Goal: Navigation & Orientation: Find specific page/section

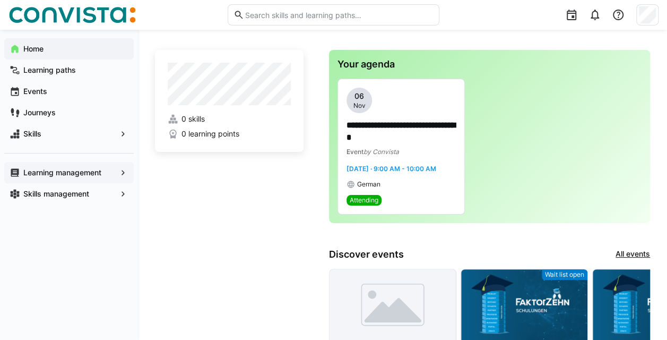
click at [0, 0] on app-navigation-label "Learning management" at bounding box center [0, 0] width 0 height 0
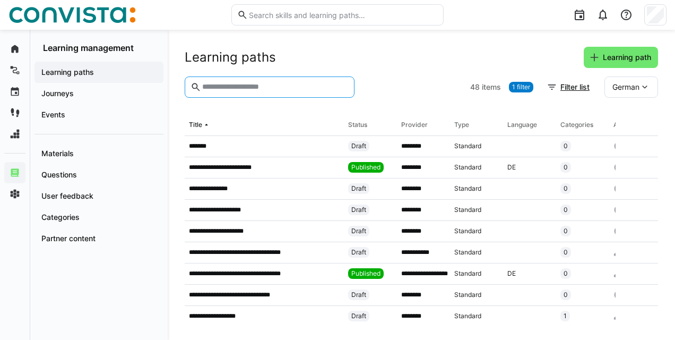
click at [228, 89] on input "text" at bounding box center [275, 87] width 148 height 10
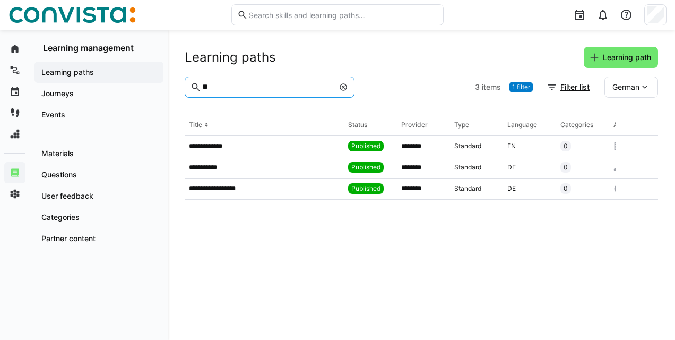
type input "*"
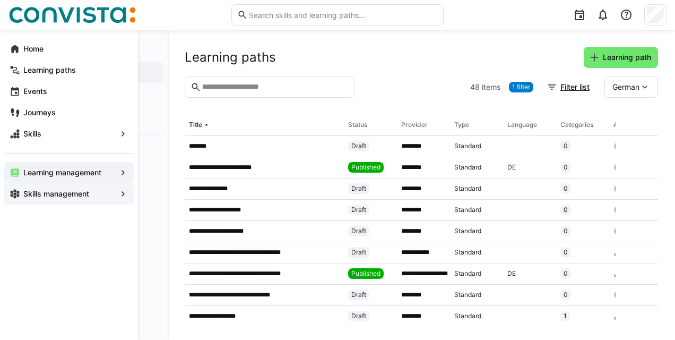
click at [28, 188] on span "Skills management" at bounding box center [69, 193] width 94 height 11
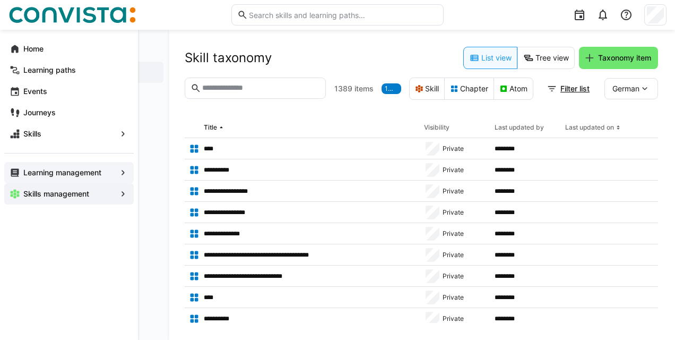
click at [0, 0] on app-navigation-label "Learning management" at bounding box center [0, 0] width 0 height 0
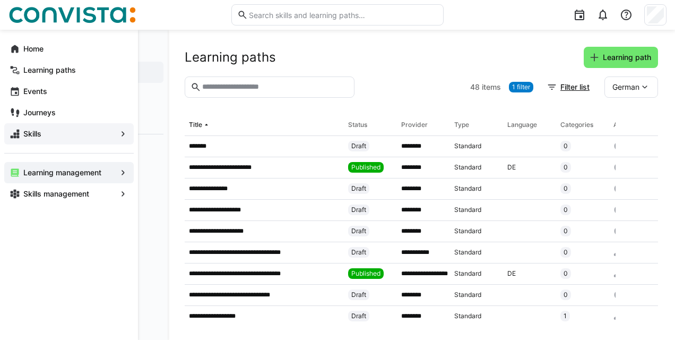
click at [88, 135] on span "Skills" at bounding box center [69, 133] width 94 height 11
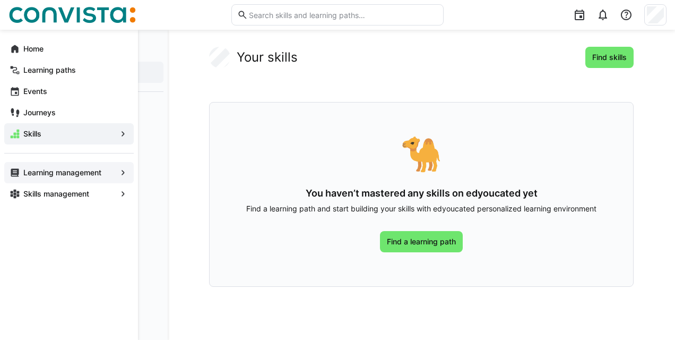
click at [0, 0] on app-navigation-label "Learning management" at bounding box center [0, 0] width 0 height 0
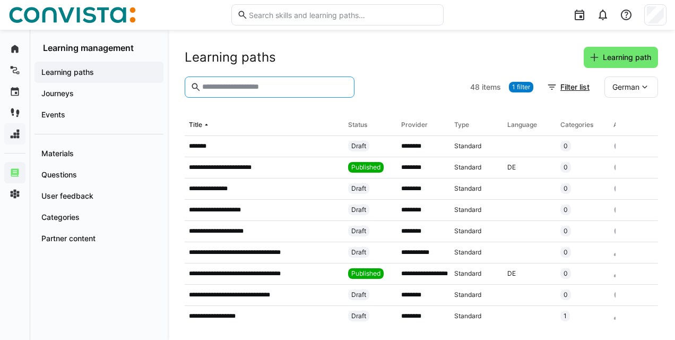
click at [262, 86] on input "text" at bounding box center [275, 87] width 148 height 10
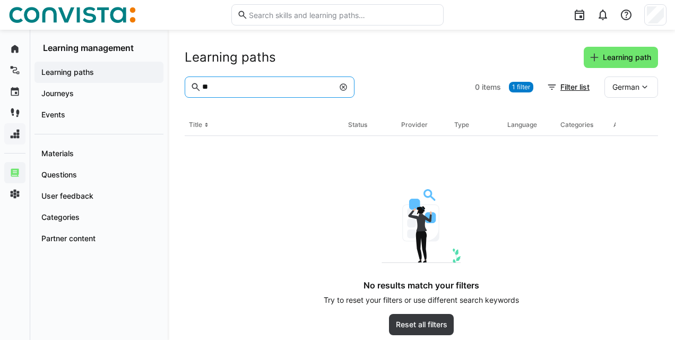
type input "*"
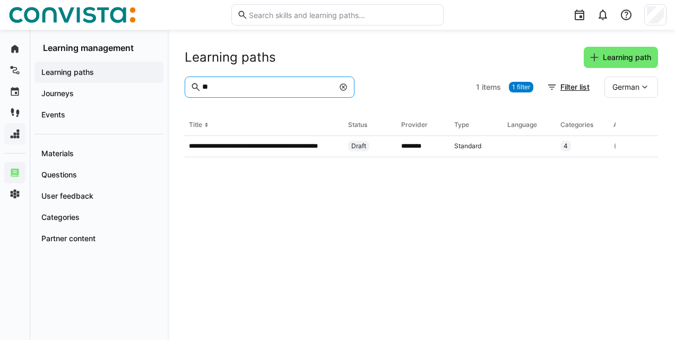
type input "*"
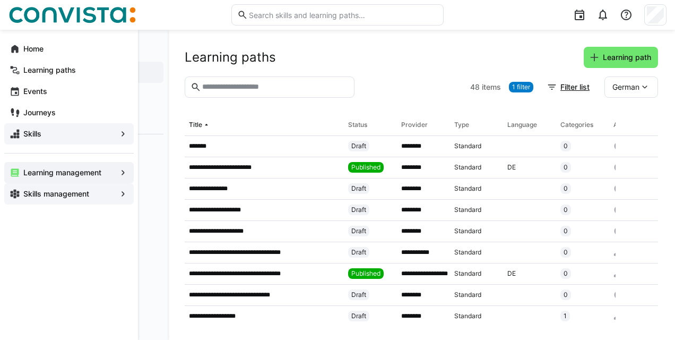
click at [29, 188] on div "Skills management" at bounding box center [68, 193] width 129 height 21
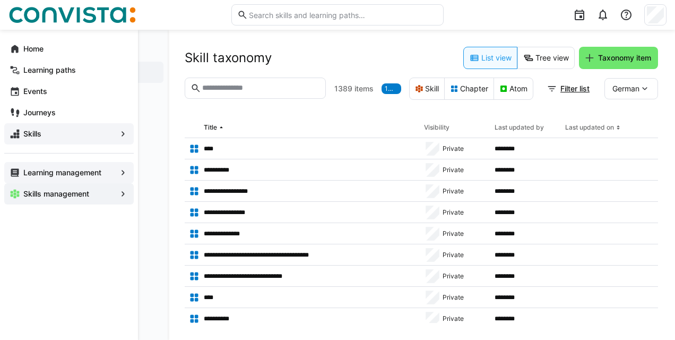
click at [120, 193] on eds-icon at bounding box center [123, 193] width 11 height 11
click at [124, 193] on eds-icon at bounding box center [123, 193] width 11 height 11
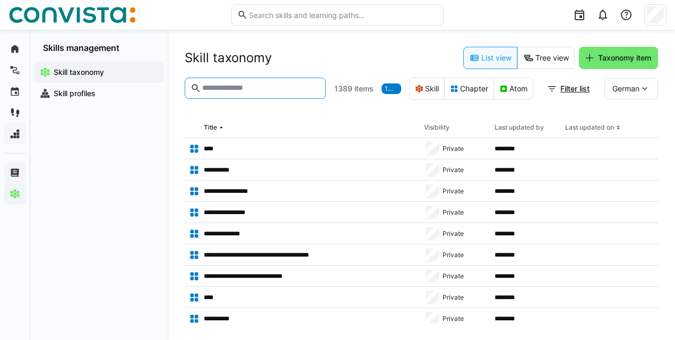
click at [257, 89] on input "text" at bounding box center [260, 88] width 119 height 10
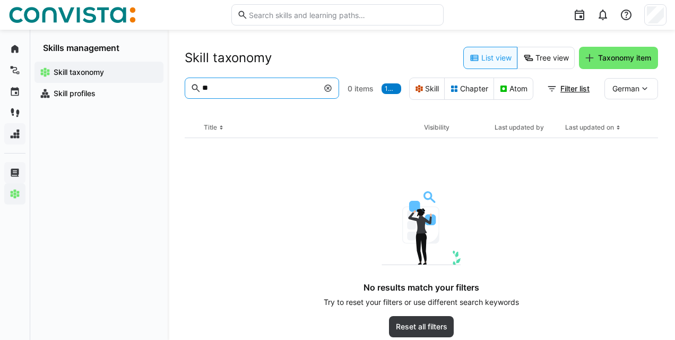
type input "*"
type input "*********"
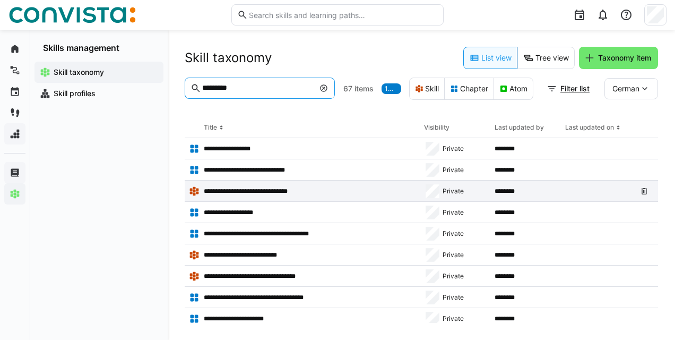
click at [236, 189] on p "**********" at bounding box center [253, 191] width 98 height 8
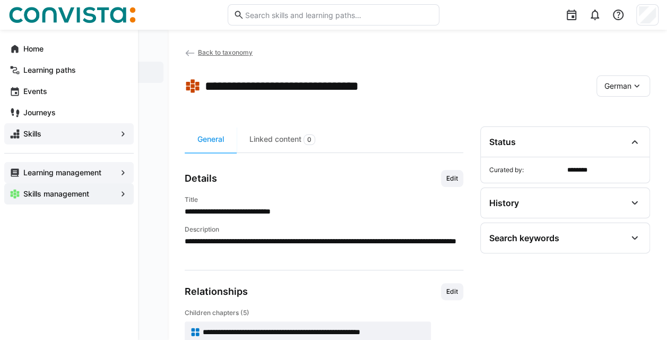
click at [117, 129] on div "Skills" at bounding box center [68, 133] width 129 height 21
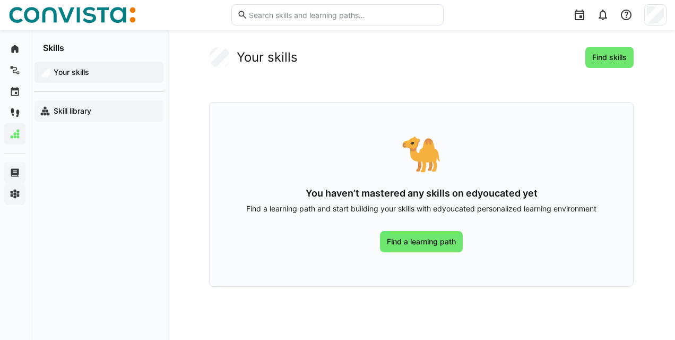
click at [0, 0] on app-navigation-label "Skill library" at bounding box center [0, 0] width 0 height 0
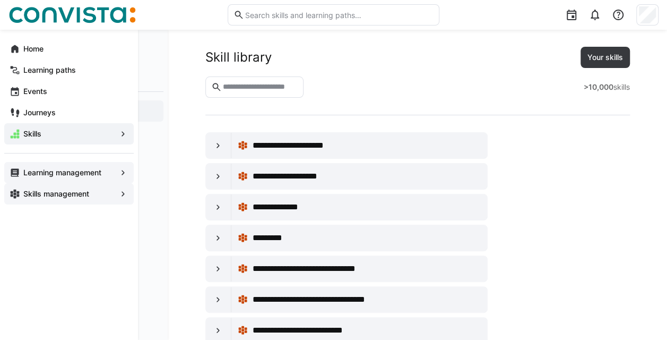
click at [115, 170] on span "Learning management" at bounding box center [69, 172] width 94 height 11
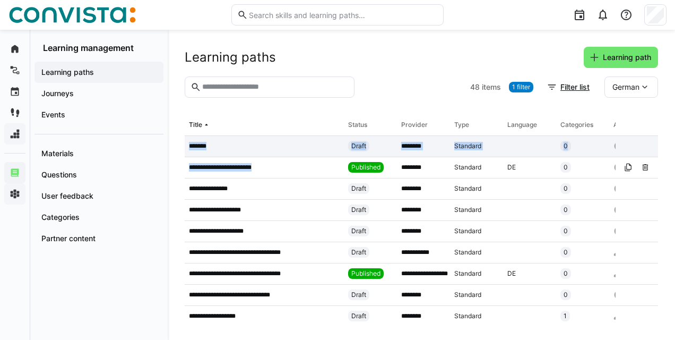
drag, startPoint x: 645, startPoint y: 125, endPoint x: 256, endPoint y: 151, distance: 389.8
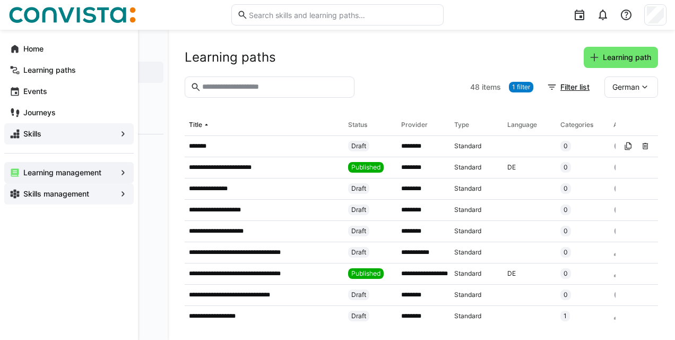
click at [0, 0] on app-navigation-label "Skills management" at bounding box center [0, 0] width 0 height 0
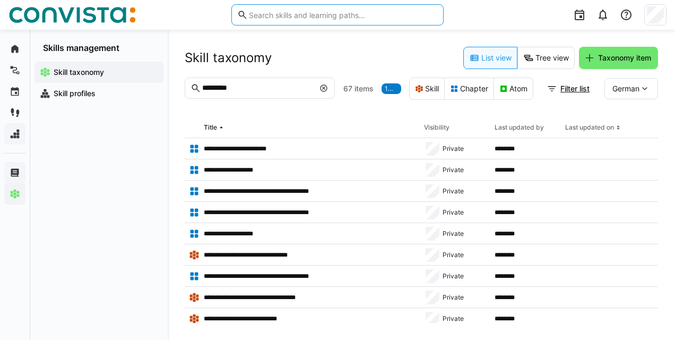
click at [335, 15] on input "text" at bounding box center [343, 15] width 190 height 10
type input "[PERSON_NAME]"
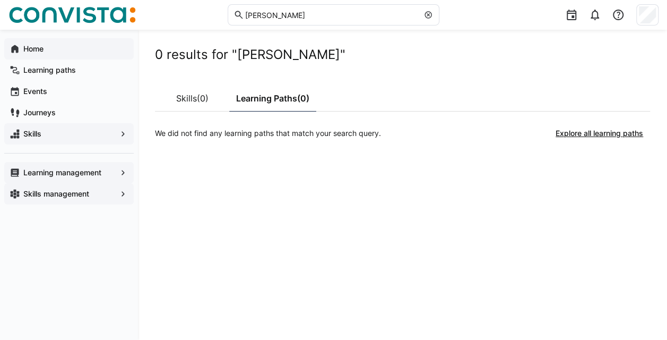
click at [50, 50] on span "Home" at bounding box center [75, 49] width 107 height 11
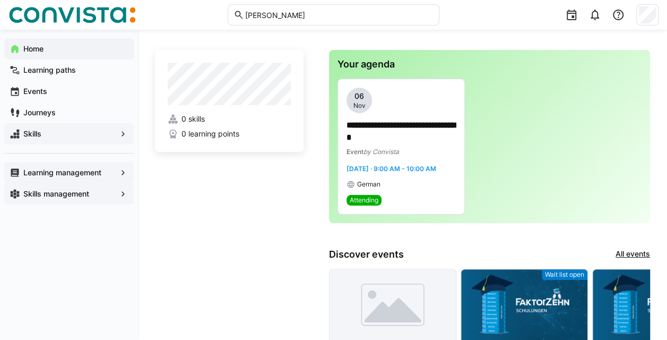
click at [0, 0] on app-navigation-label "Learning management" at bounding box center [0, 0] width 0 height 0
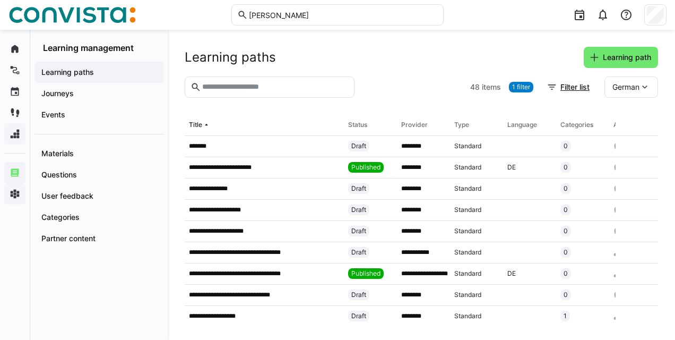
click at [71, 76] on span "Learning paths" at bounding box center [99, 72] width 118 height 11
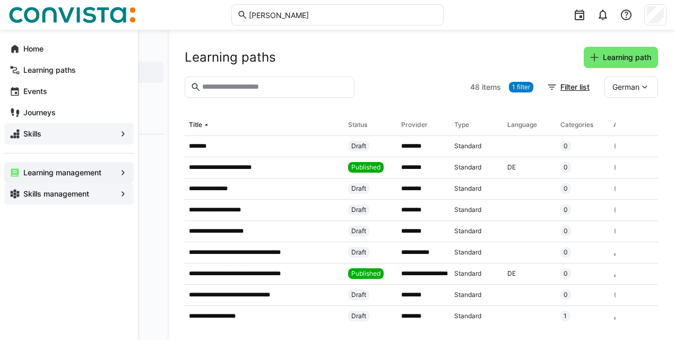
click at [17, 46] on eds-icon at bounding box center [15, 49] width 11 height 11
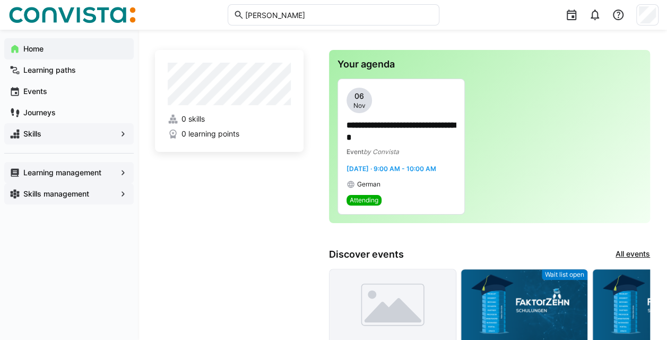
click at [111, 174] on span "Learning management" at bounding box center [69, 172] width 94 height 11
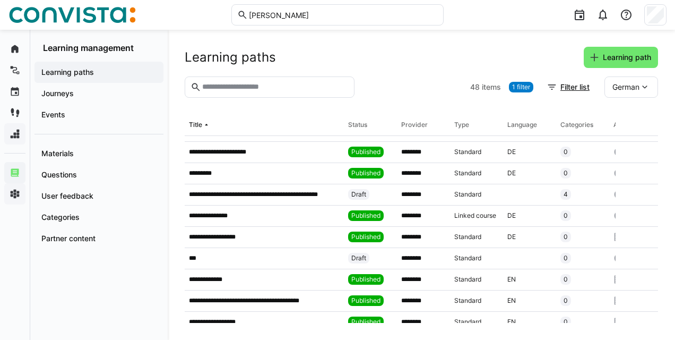
scroll to position [837, 0]
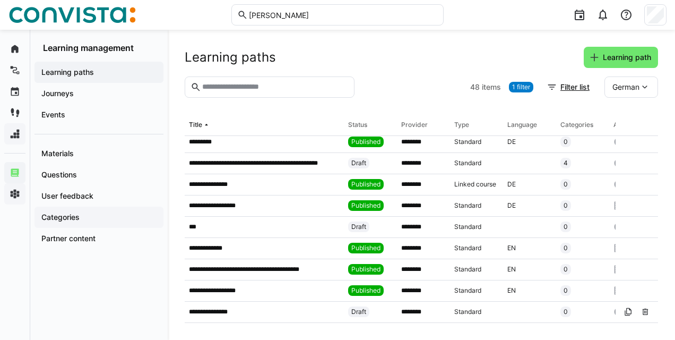
click at [53, 222] on div "Categories" at bounding box center [98, 216] width 129 height 21
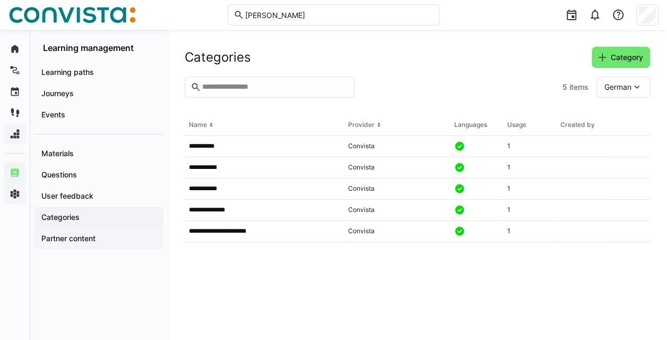
click at [0, 0] on app-navigation-label "Partner content" at bounding box center [0, 0] width 0 height 0
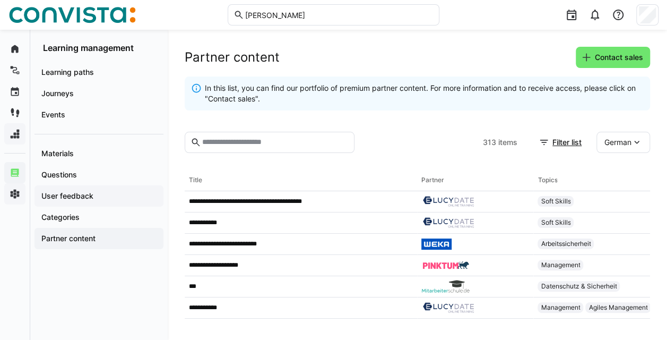
click at [0, 0] on app-navigation-label "User feedback" at bounding box center [0, 0] width 0 height 0
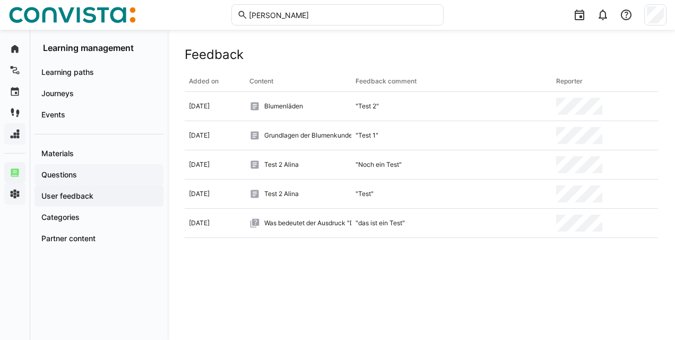
click at [0, 0] on app-navigation-label "Questions" at bounding box center [0, 0] width 0 height 0
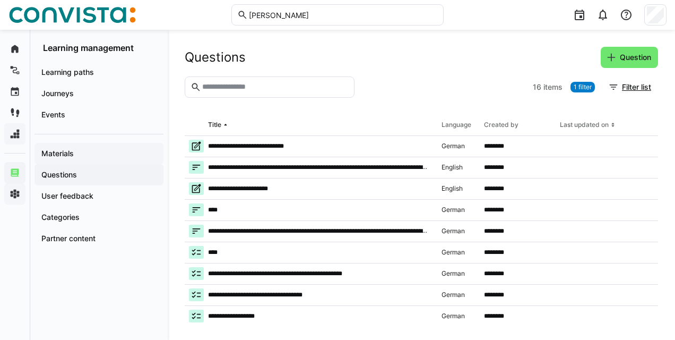
click at [0, 0] on app-navigation-label "Materials" at bounding box center [0, 0] width 0 height 0
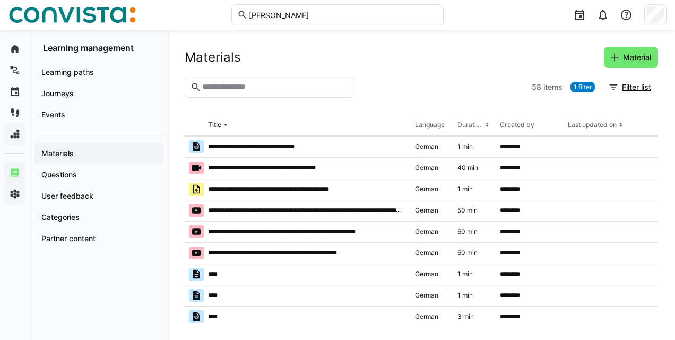
scroll to position [846, 0]
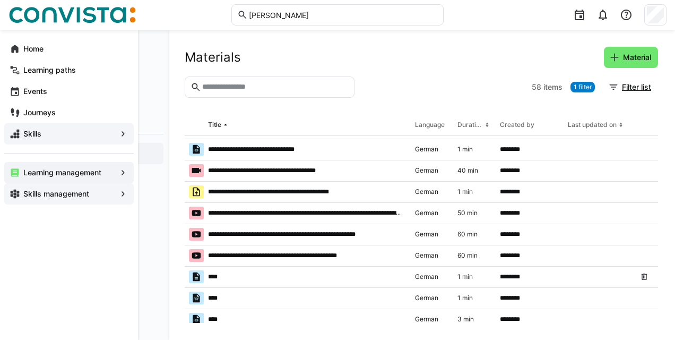
click at [13, 198] on eds-icon at bounding box center [15, 193] width 11 height 11
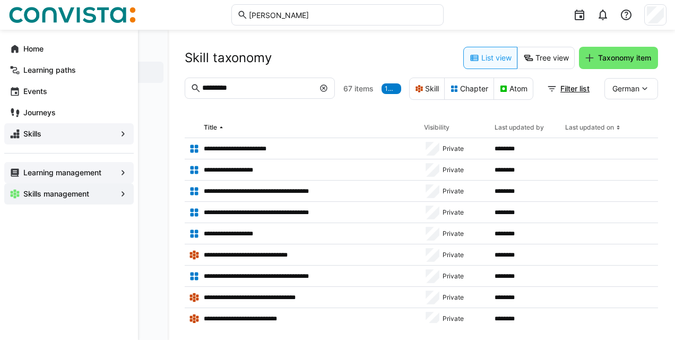
click at [123, 193] on eds-icon at bounding box center [123, 193] width 11 height 11
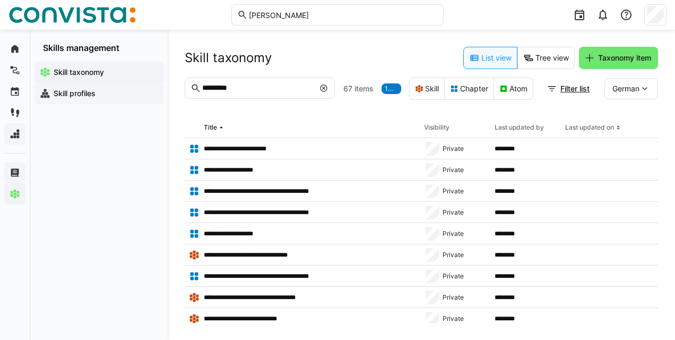
click at [0, 0] on app-navigation-label "Skill profiles" at bounding box center [0, 0] width 0 height 0
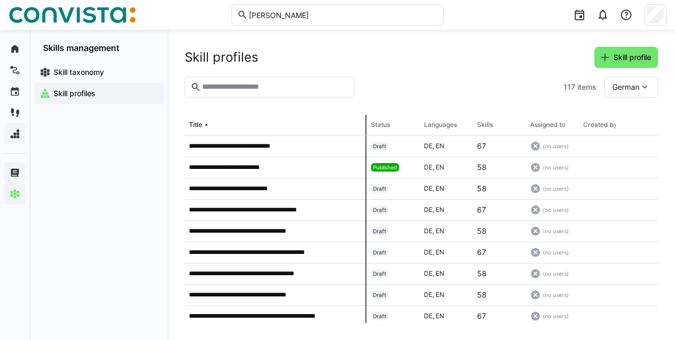
drag, startPoint x: 289, startPoint y: 124, endPoint x: 367, endPoint y: 129, distance: 77.6
click at [0, 0] on tr "Title Status Languages Skills Assigned to Created by Last updated on" at bounding box center [0, 0] width 0 height 0
click at [291, 87] on input "text" at bounding box center [275, 87] width 148 height 10
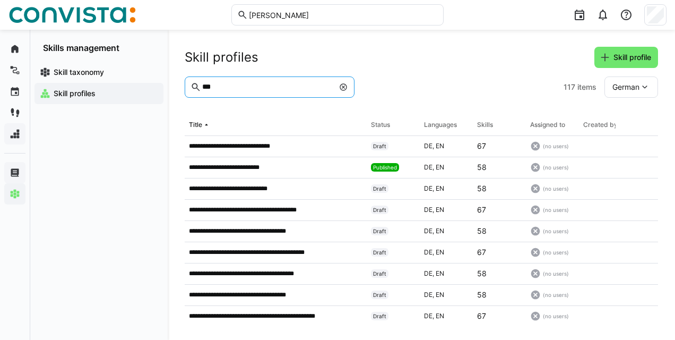
type input "***"
